Goal: Information Seeking & Learning: Learn about a topic

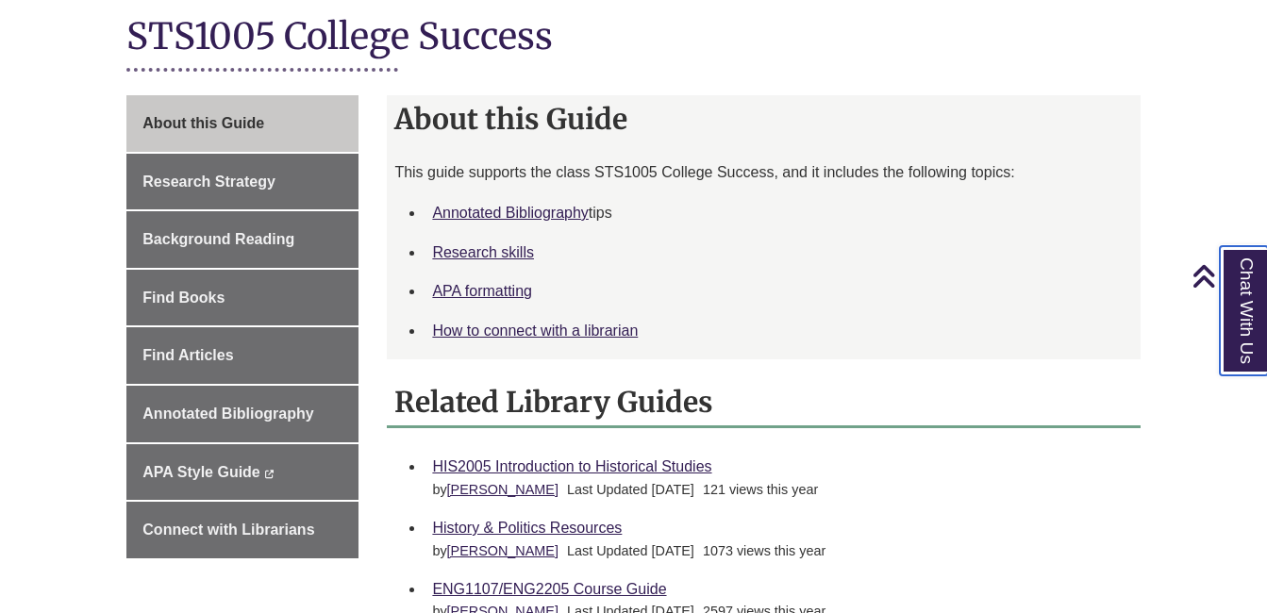
scroll to position [415, 0]
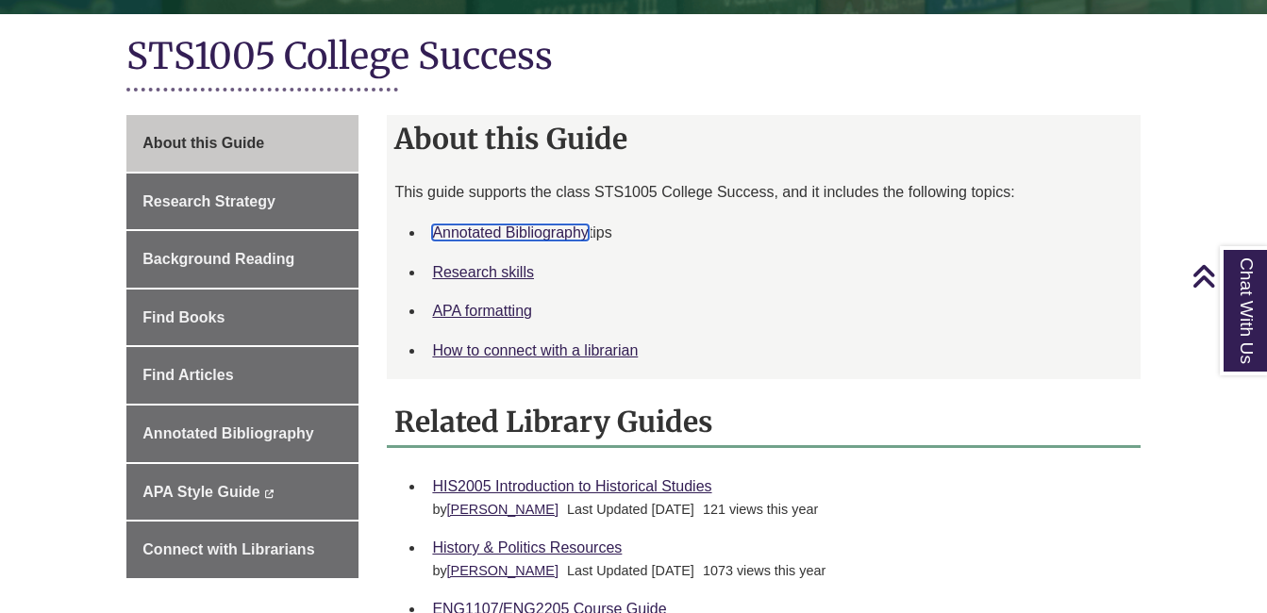
click at [558, 232] on link "Annotated Bibliography" at bounding box center [510, 233] width 156 height 16
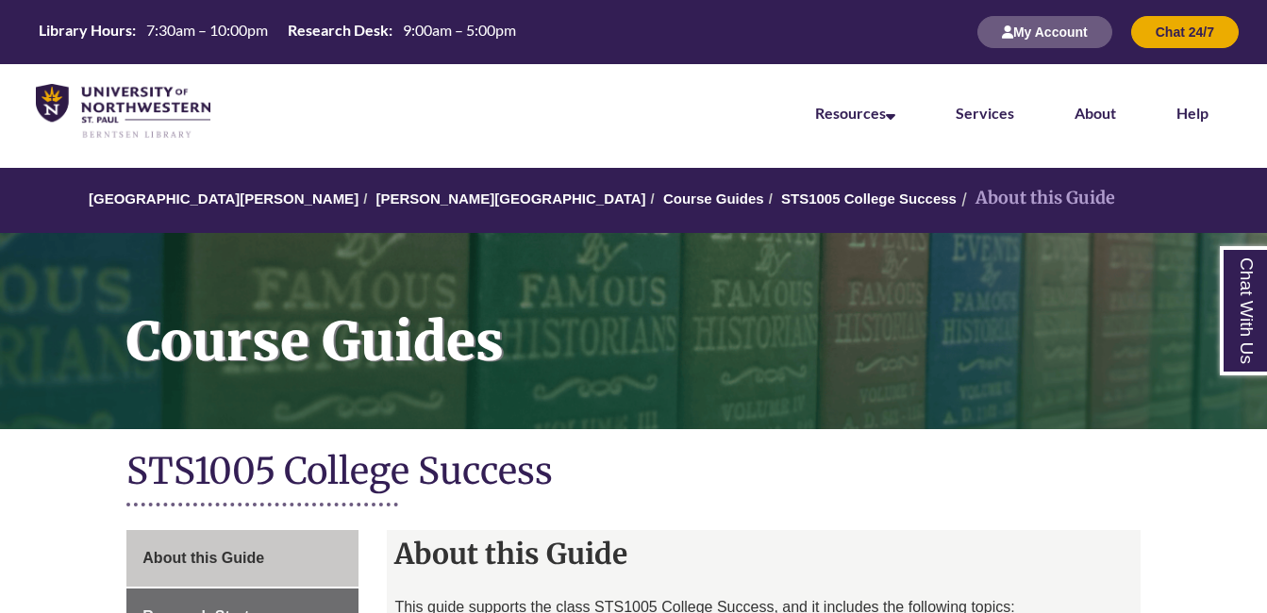
scroll to position [415, 0]
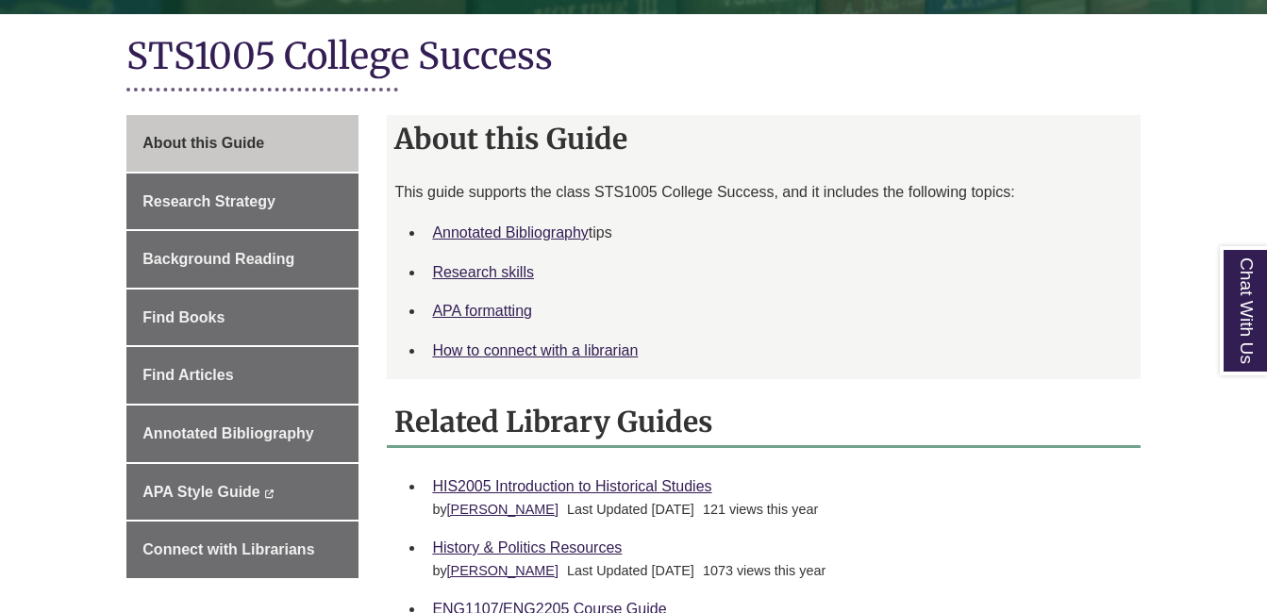
click at [546, 119] on h2 "About this Guide" at bounding box center [763, 138] width 753 height 47
click at [511, 313] on link "APA formatting" at bounding box center [482, 311] width 100 height 16
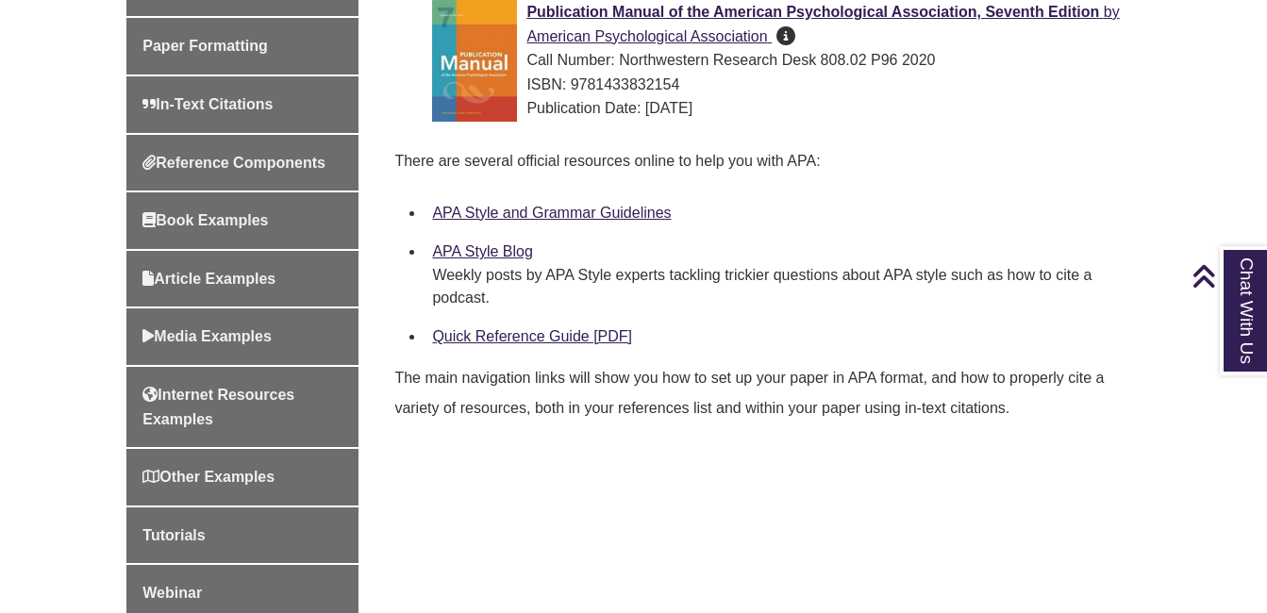
scroll to position [686, 0]
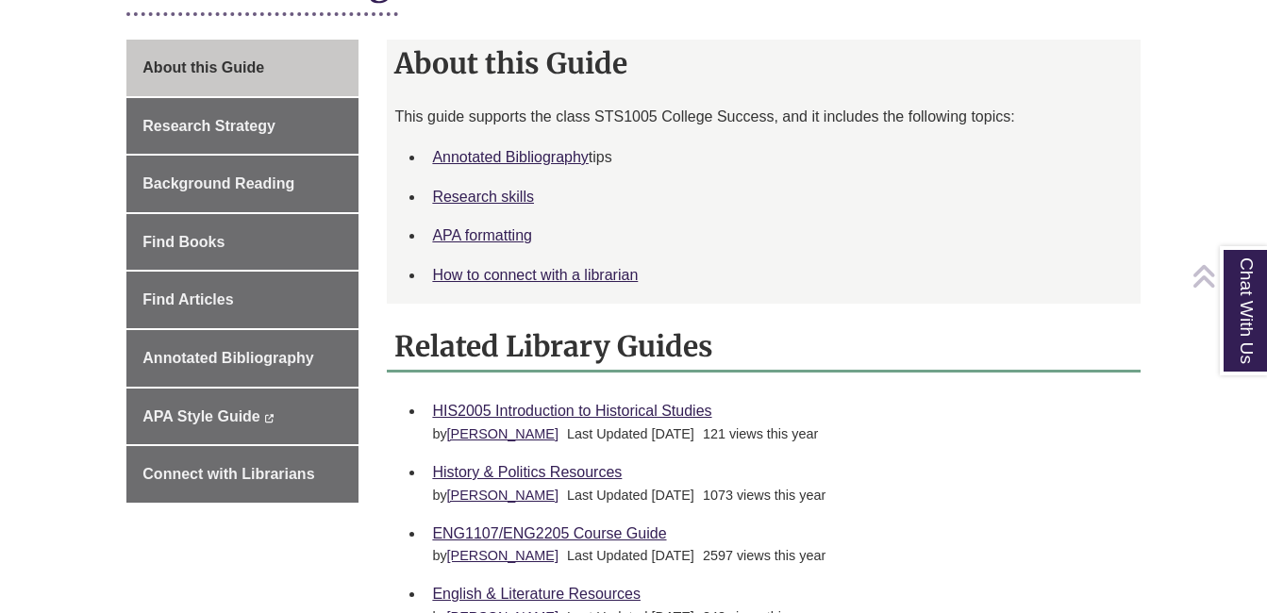
scroll to position [509, 0]
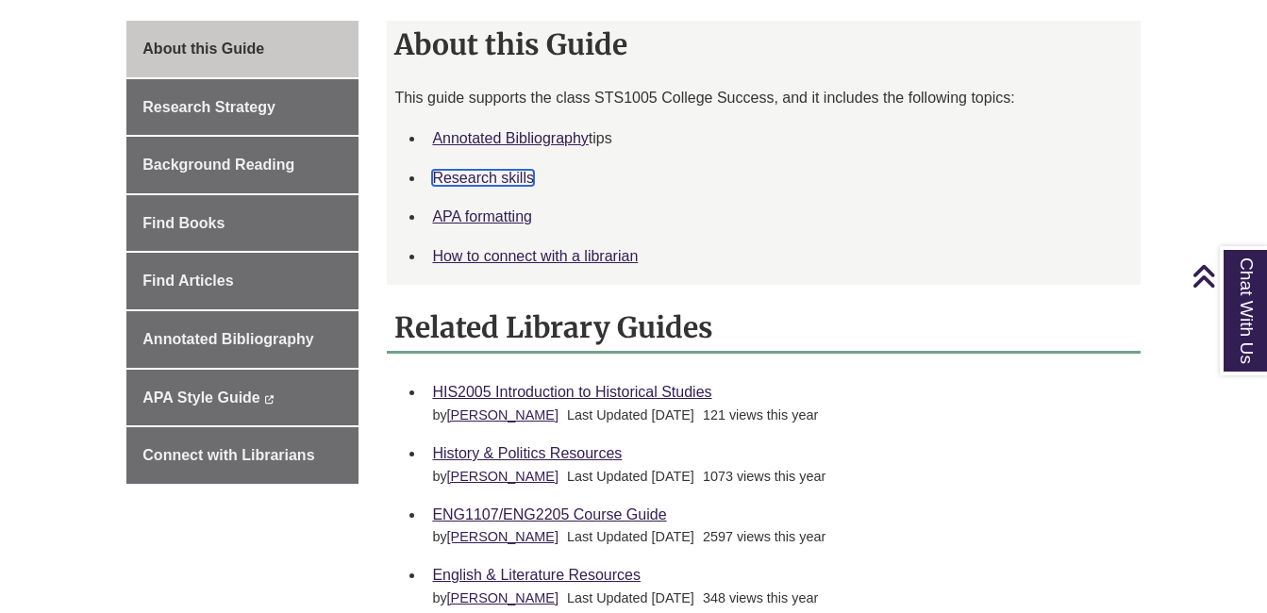
click at [479, 183] on link "Research skills" at bounding box center [483, 178] width 102 height 16
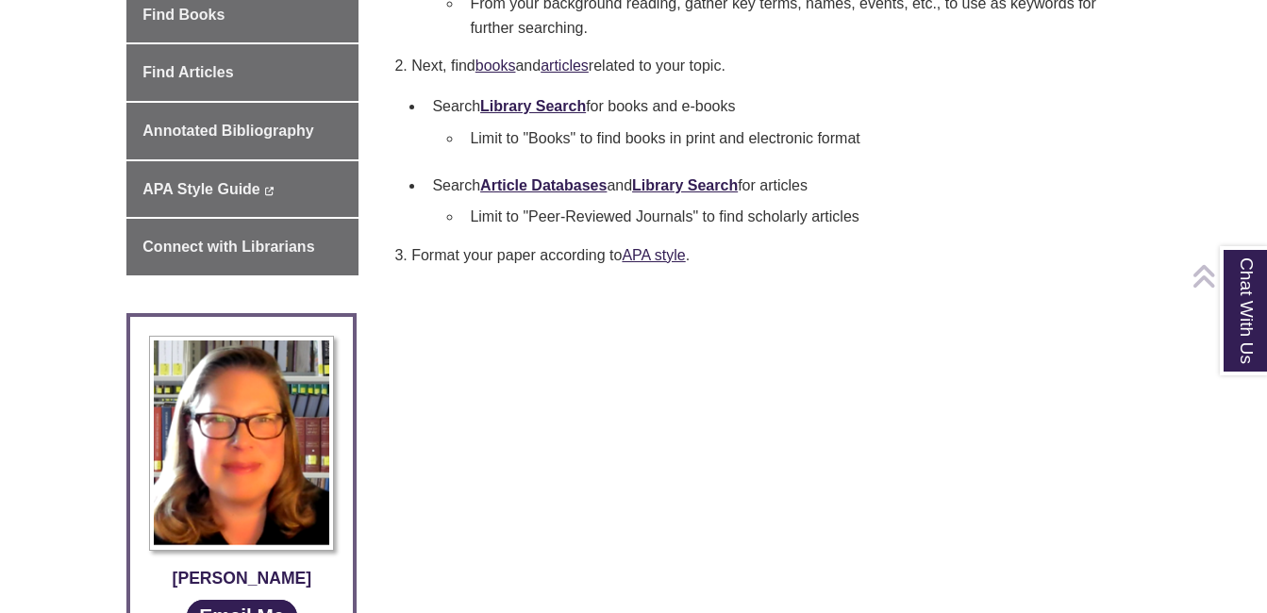
scroll to position [724, 0]
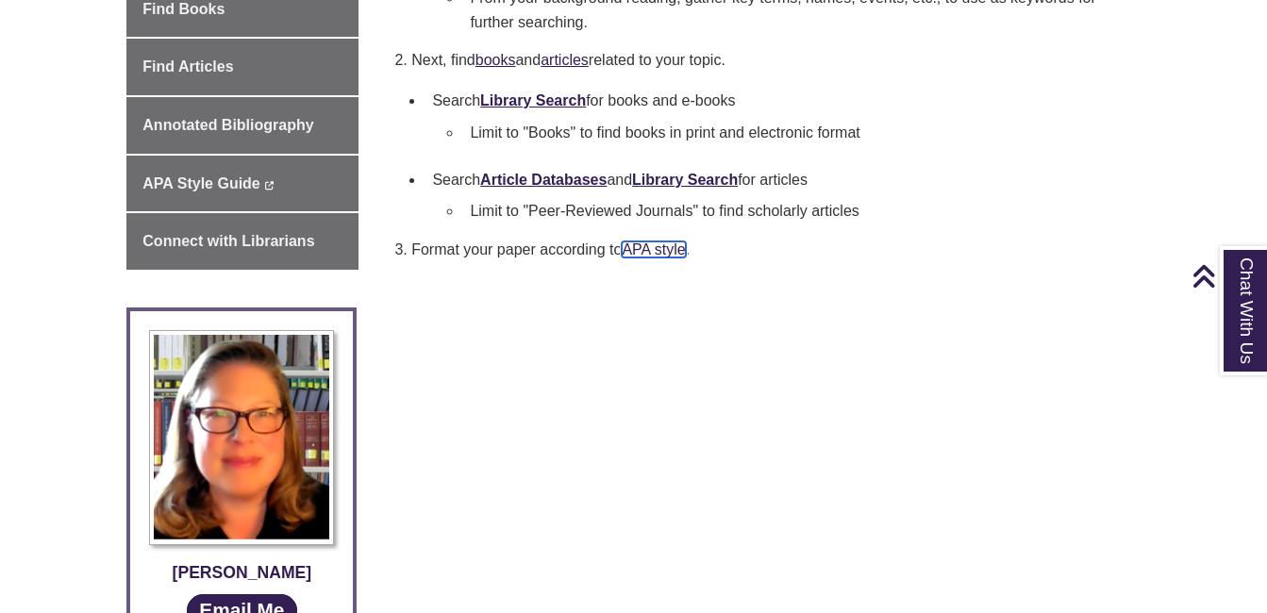
click at [651, 250] on link "APA style" at bounding box center [653, 250] width 63 height 16
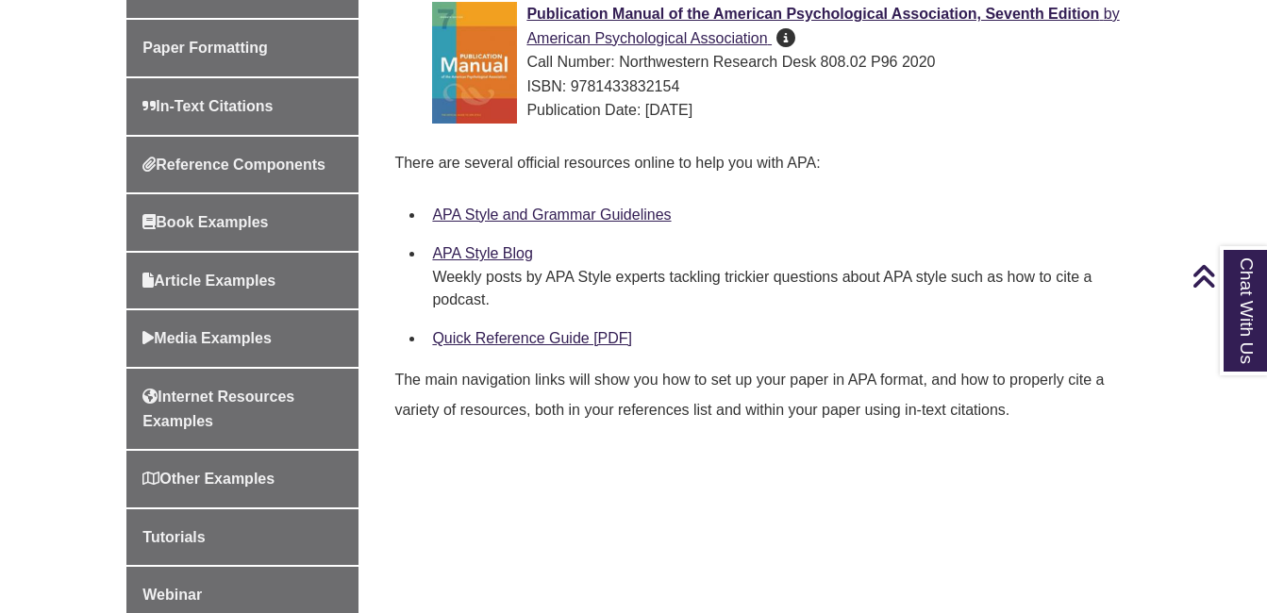
scroll to position [648, 0]
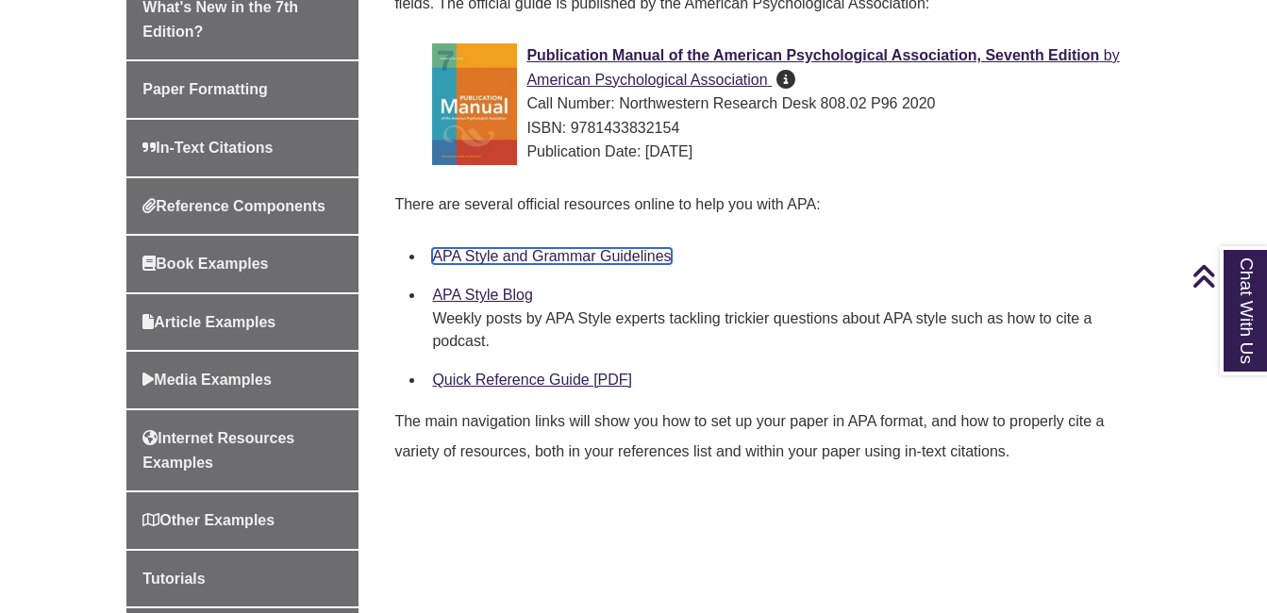
click at [534, 248] on link "APA Style and Grammar Guidelines" at bounding box center [551, 256] width 239 height 16
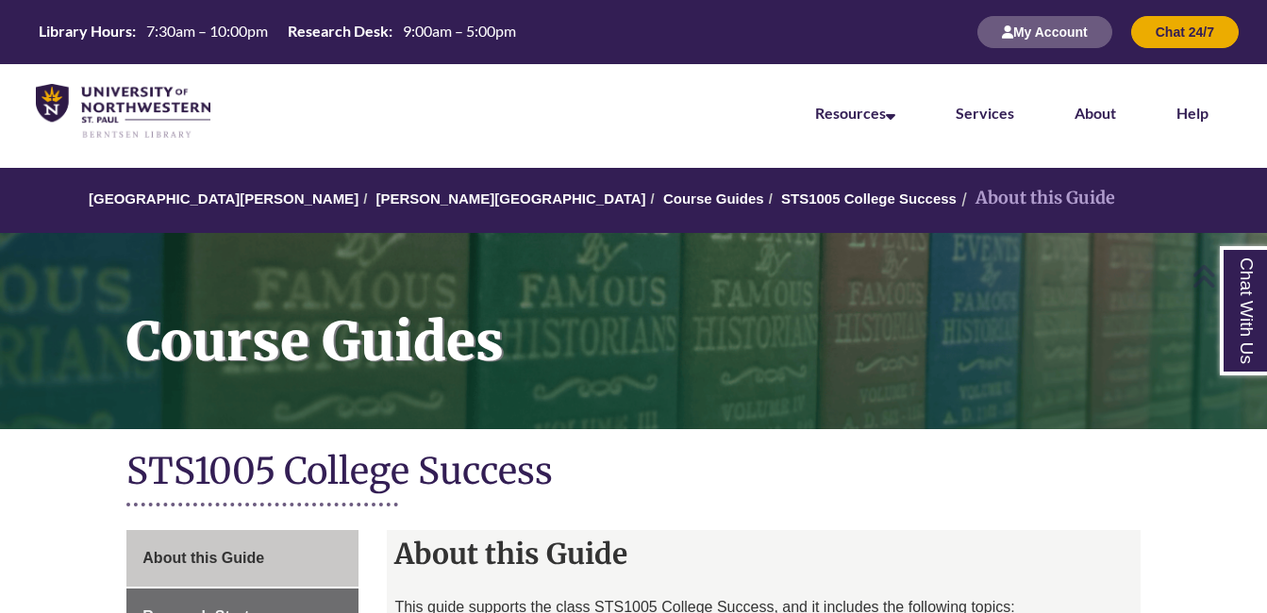
scroll to position [509, 0]
